Goal: Information Seeking & Learning: Learn about a topic

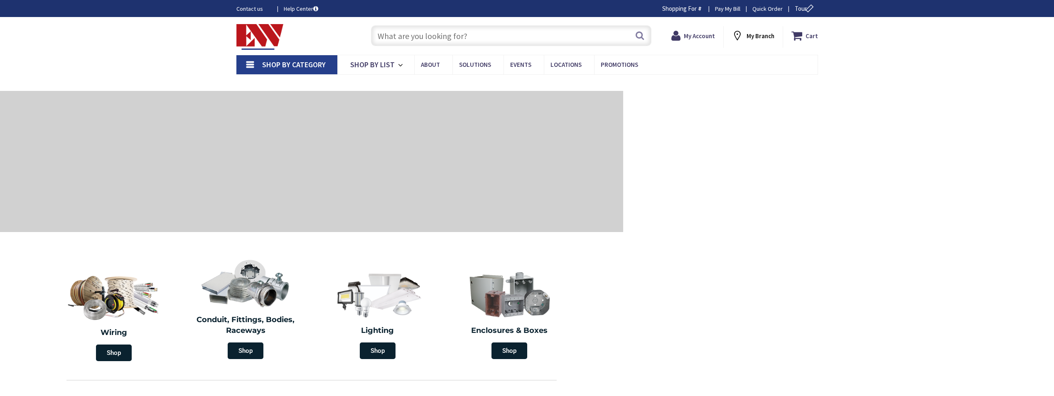
type input "CT-[GEOGRAPHIC_DATA], [GEOGRAPHIC_DATA]"
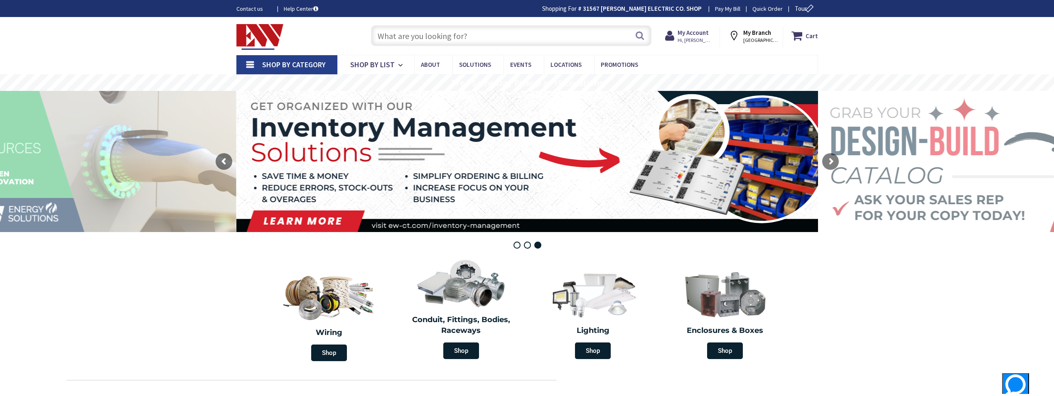
click at [387, 35] on input "text" at bounding box center [511, 35] width 280 height 21
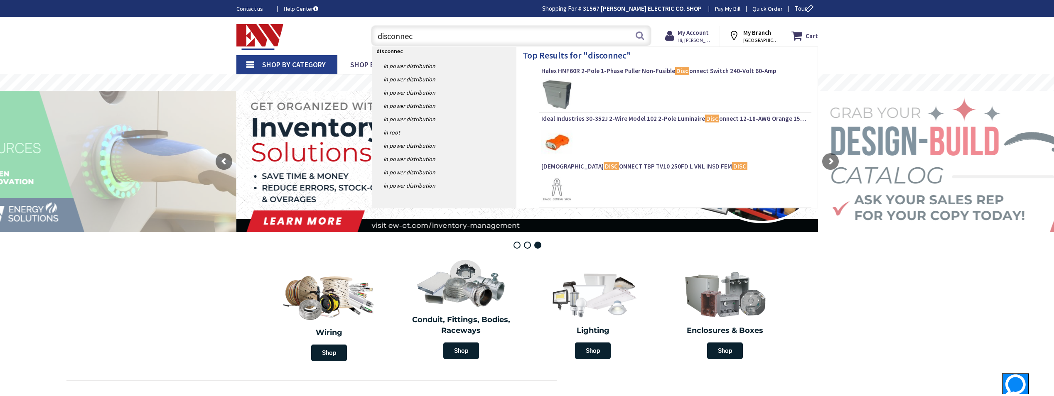
type input "disconnect"
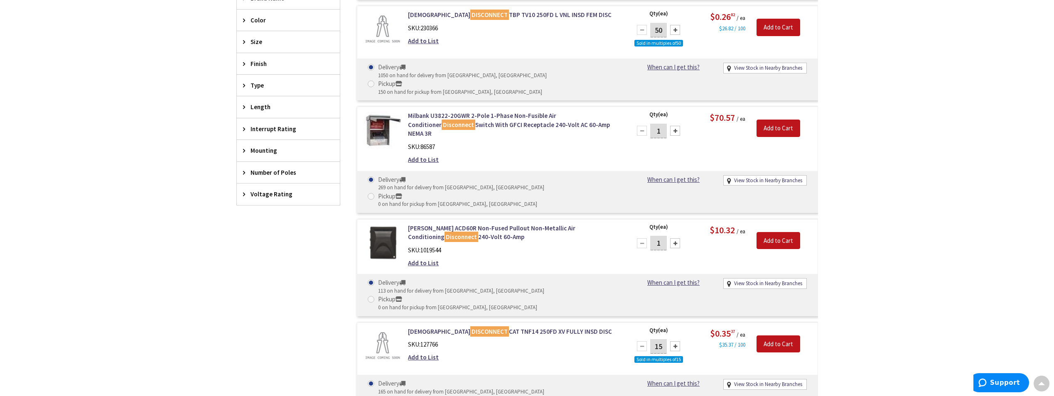
scroll to position [383, 0]
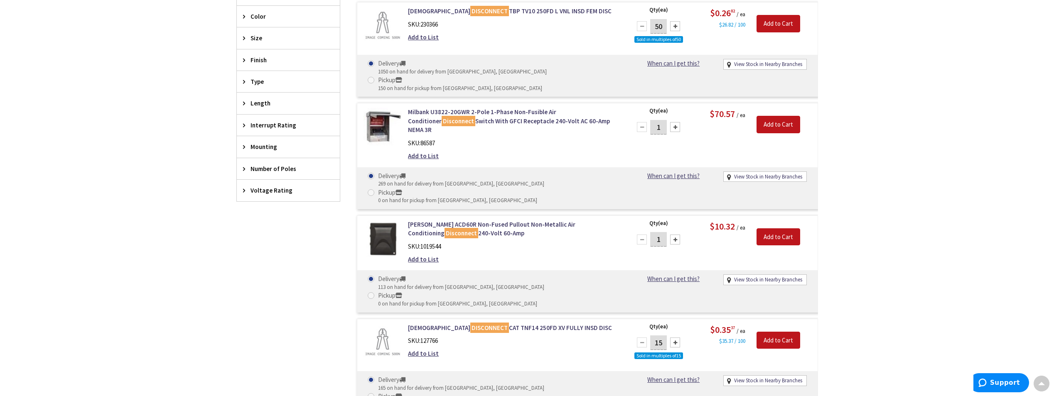
click at [265, 193] on span "Voltage Rating" at bounding box center [284, 190] width 68 height 9
click at [264, 220] on span "240 Volt AC" at bounding box center [288, 221] width 103 height 14
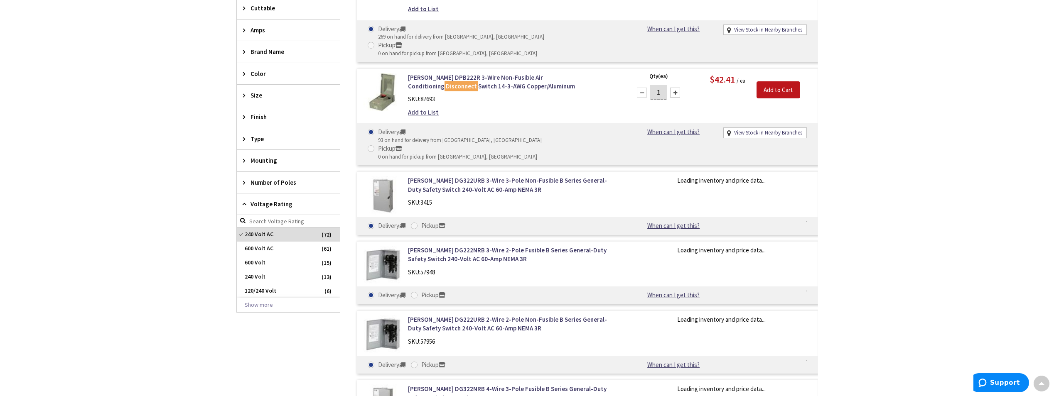
scroll to position [440, 0]
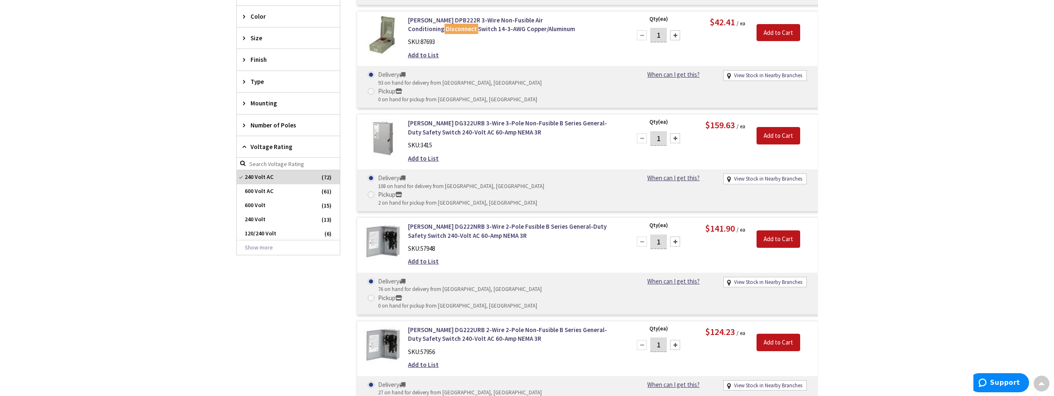
click at [264, 220] on span "240 Volt" at bounding box center [288, 220] width 103 height 14
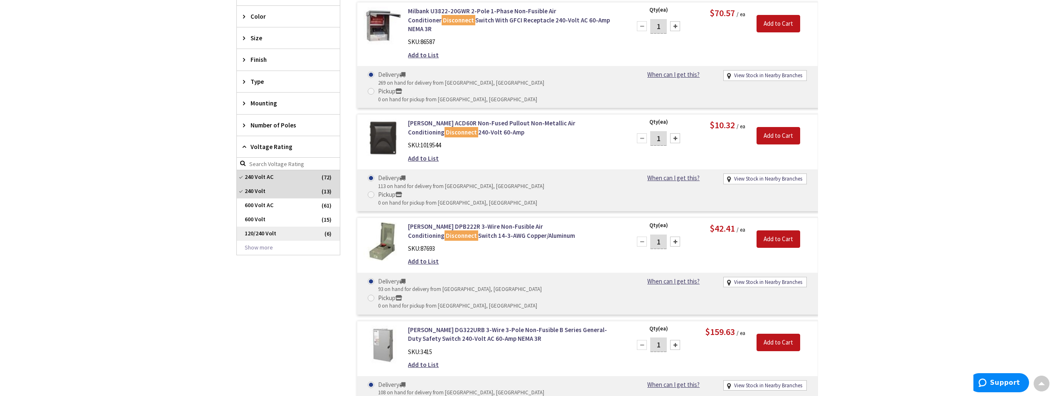
click at [266, 231] on span "120/240 Volt" at bounding box center [288, 234] width 103 height 14
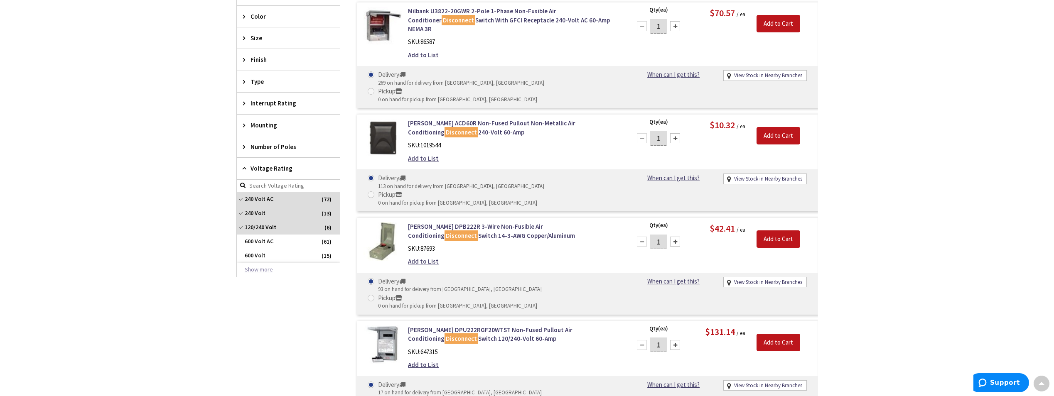
click at [262, 272] on button "Show more" at bounding box center [288, 270] width 103 height 14
click at [277, 150] on span "Number of Poles" at bounding box center [284, 146] width 68 height 9
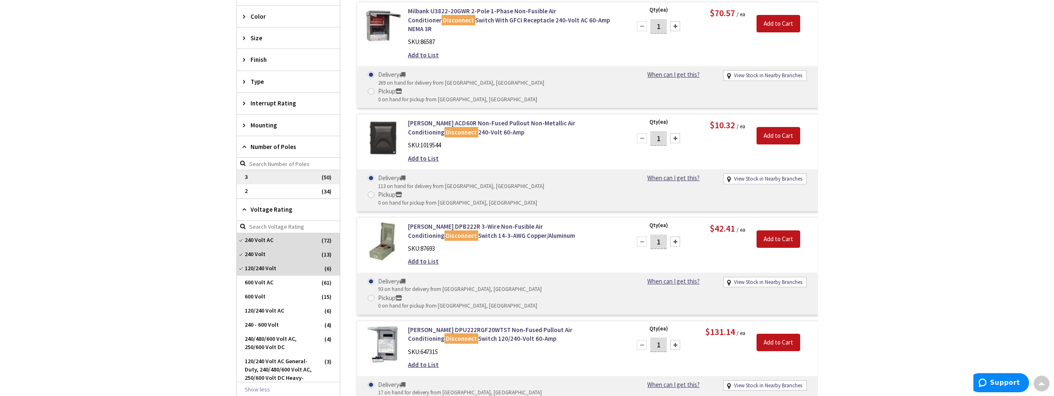
click at [260, 174] on span "3" at bounding box center [288, 177] width 103 height 14
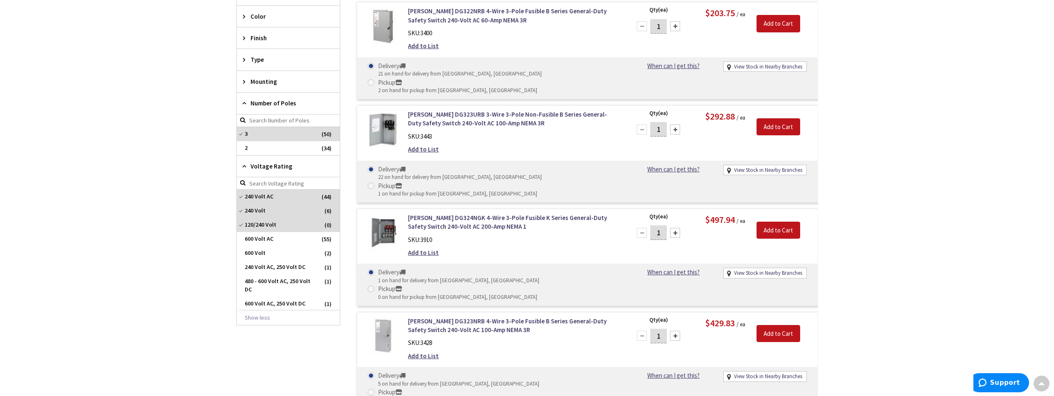
scroll to position [23, 0]
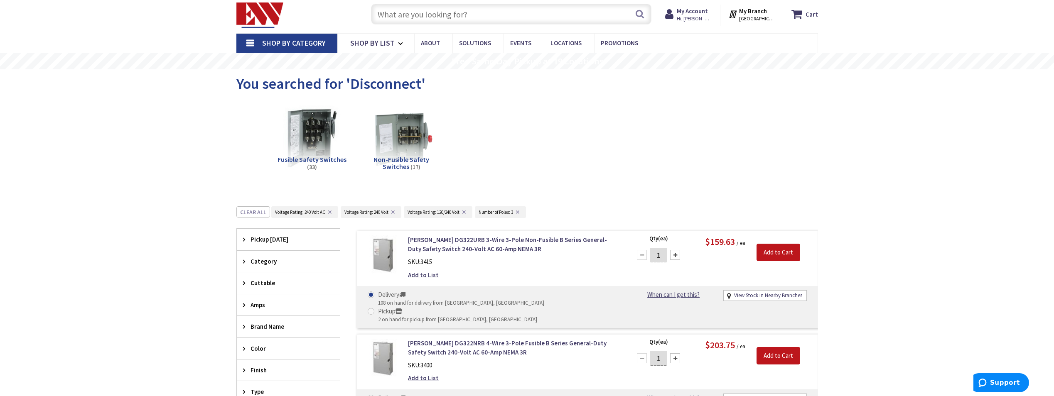
click at [257, 302] on span "Amps" at bounding box center [284, 305] width 68 height 9
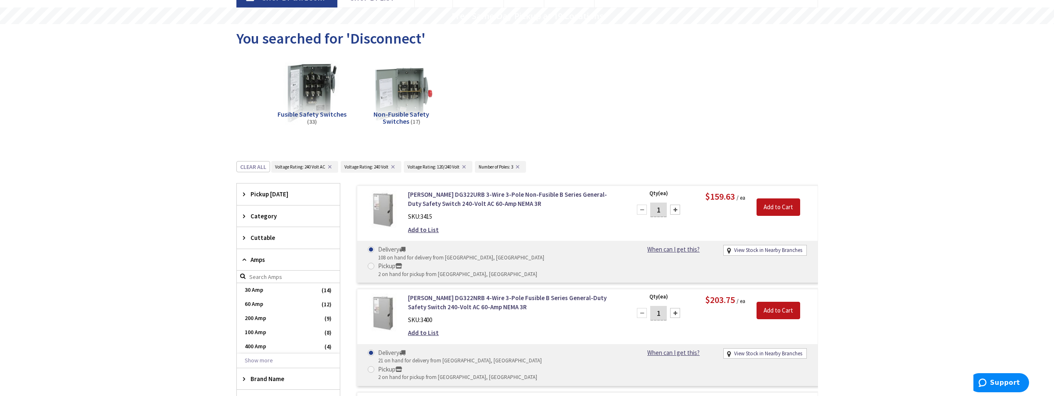
scroll to position [134, 0]
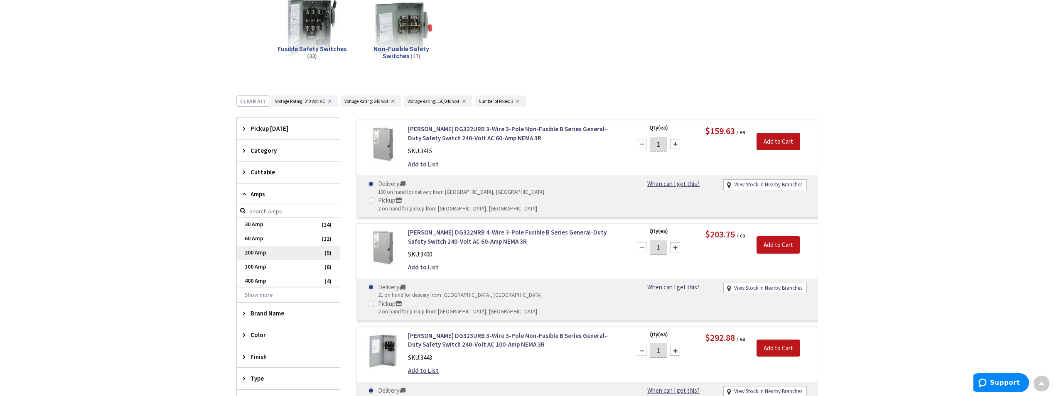
click at [278, 256] on span "200 Amp" at bounding box center [288, 253] width 103 height 14
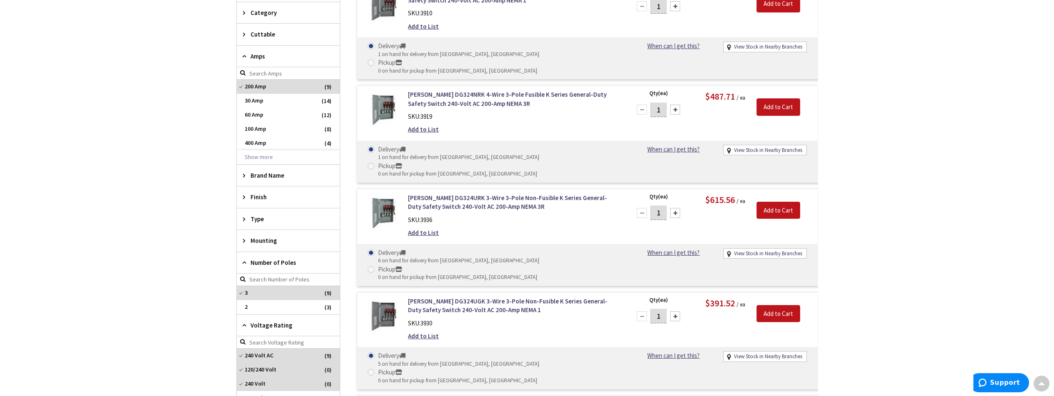
scroll to position [245, 0]
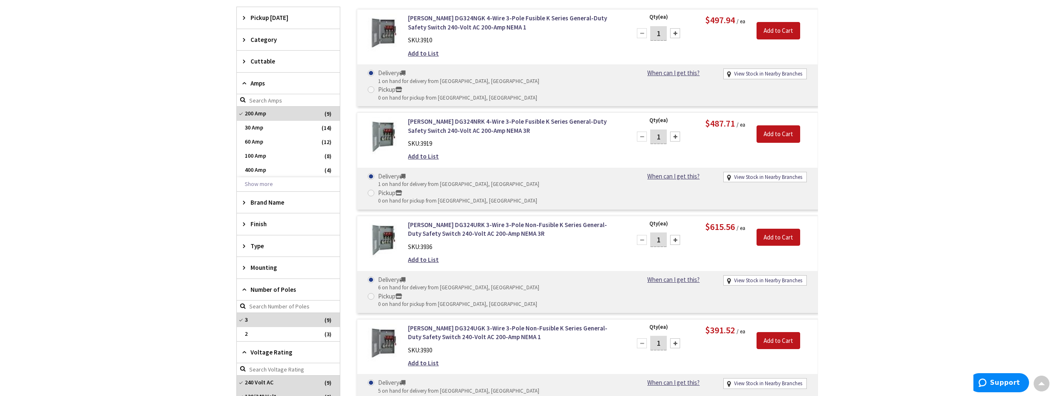
click at [537, 139] on div "SKU: 3919" at bounding box center [513, 143] width 211 height 9
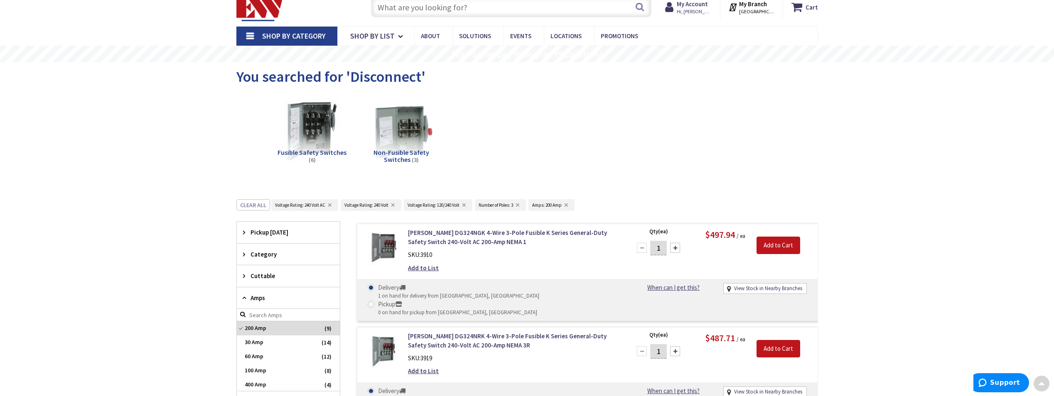
scroll to position [23, 0]
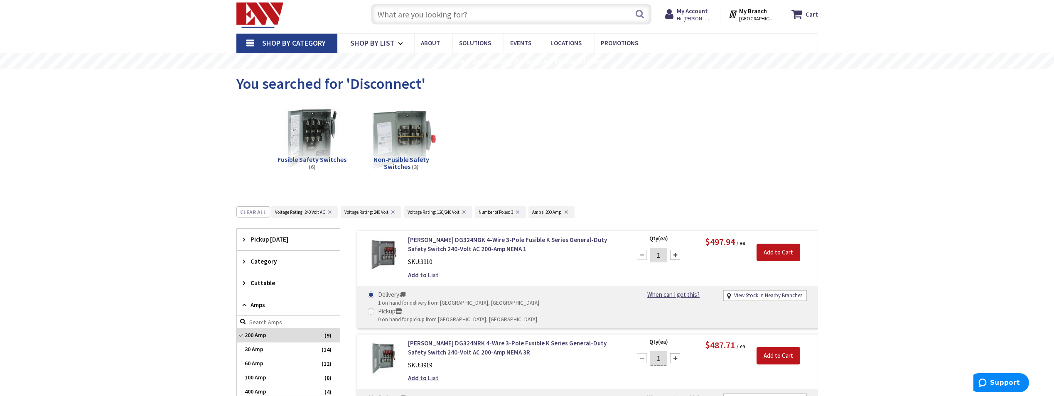
click at [423, 147] on img at bounding box center [400, 138] width 75 height 75
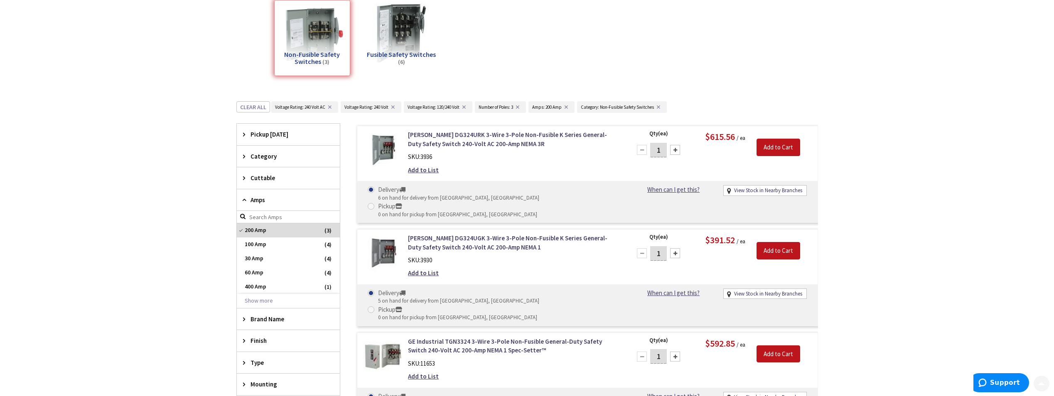
scroll to position [229, 0]
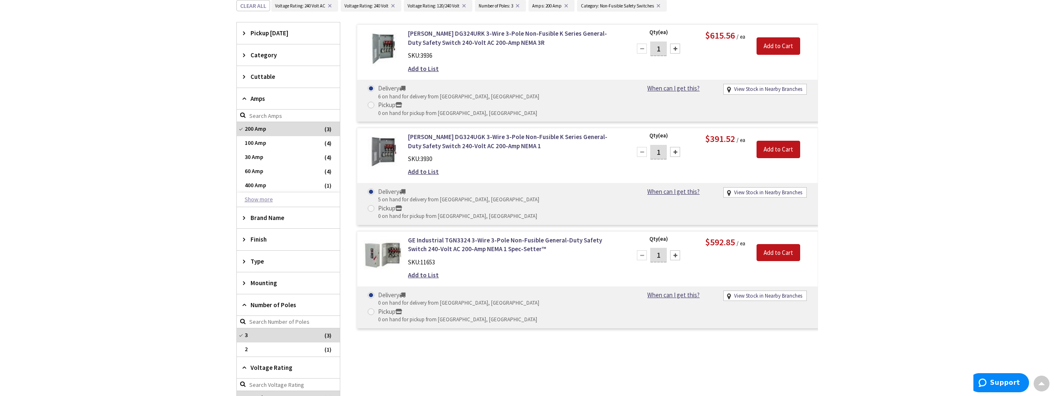
click at [282, 205] on button "Show more" at bounding box center [288, 200] width 103 height 14
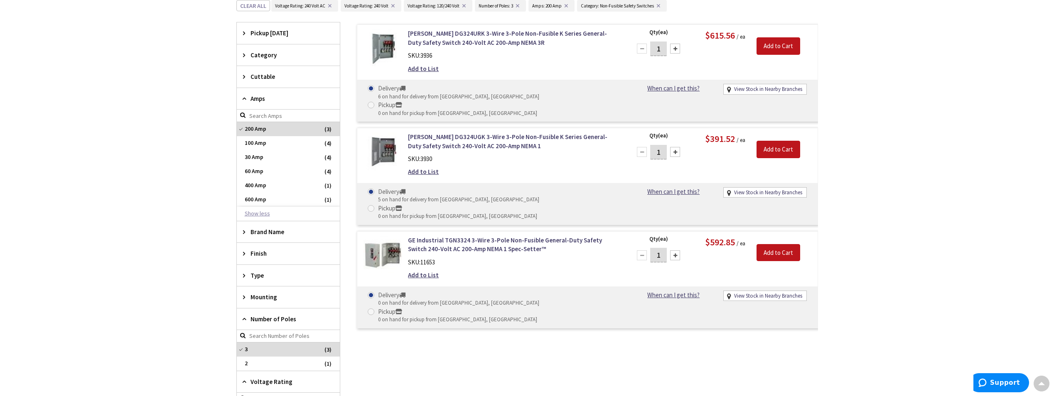
click at [269, 208] on button "Show less" at bounding box center [288, 214] width 103 height 14
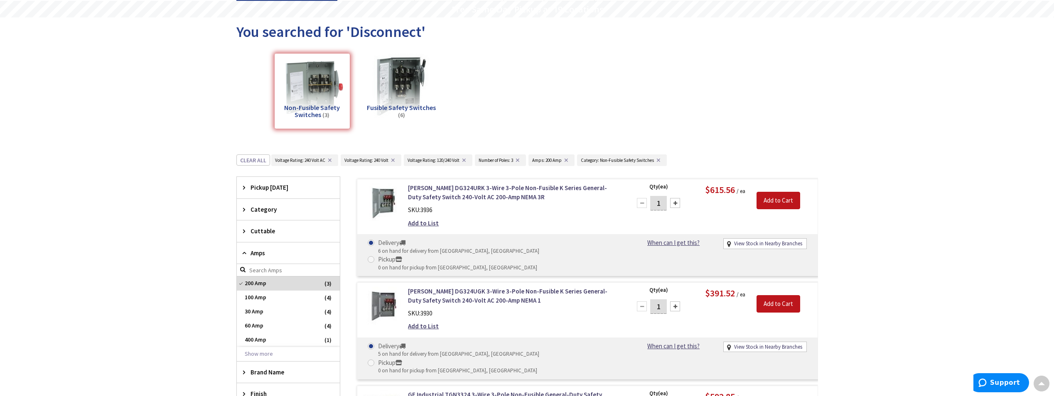
scroll to position [8, 0]
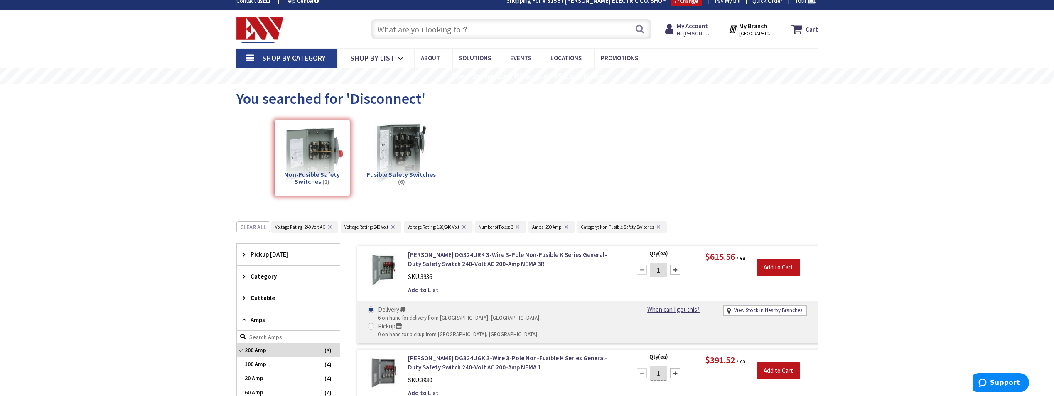
click at [308, 143] on div "Non-Fusible Safety Switches (3)" at bounding box center [312, 158] width 76 height 76
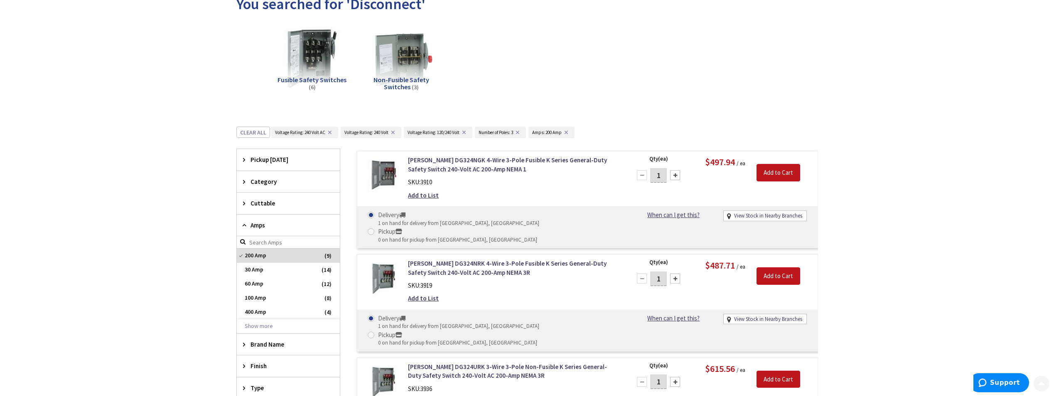
scroll to position [119, 0]
